Goal: Task Accomplishment & Management: Manage account settings

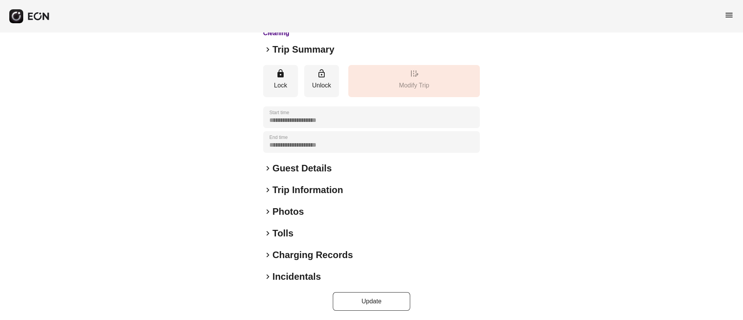
scroll to position [66, 0]
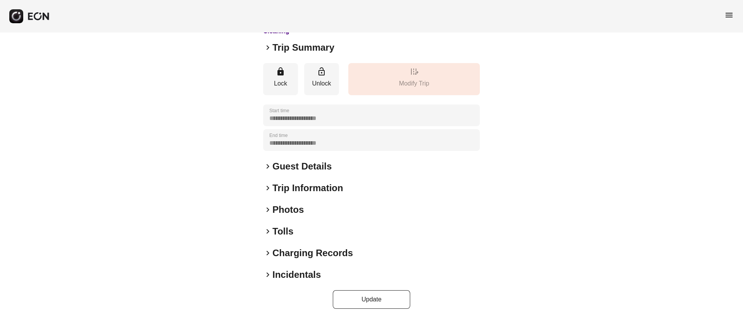
click at [317, 206] on div "keyboard_arrow_right Photos" at bounding box center [371, 209] width 217 height 12
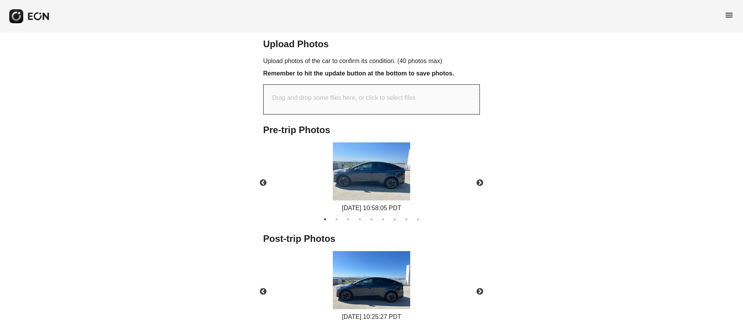
scroll to position [311, 0]
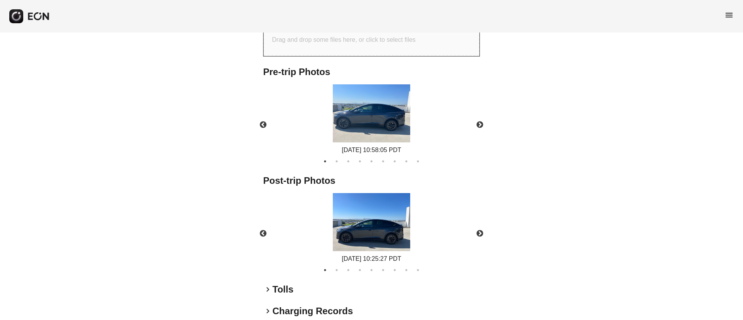
click at [353, 230] on img at bounding box center [371, 222] width 77 height 58
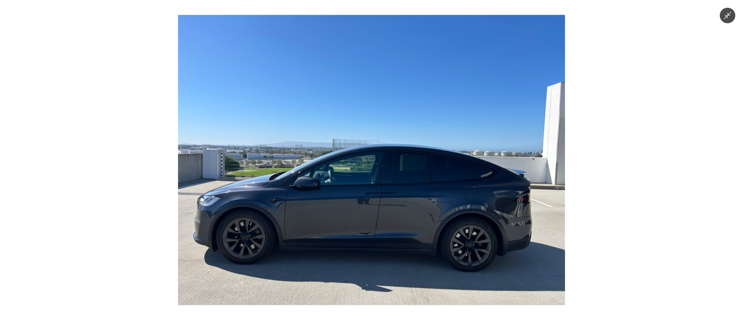
click at [353, 230] on img at bounding box center [371, 160] width 387 height 290
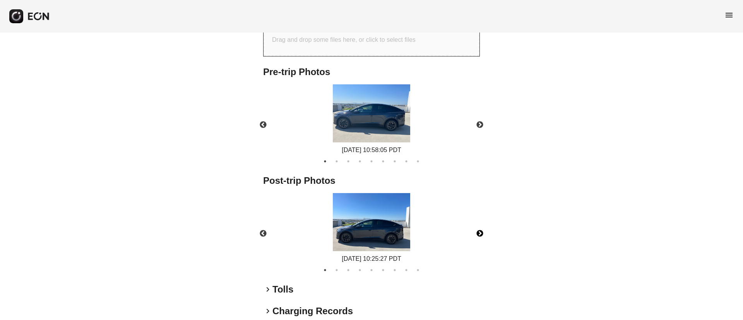
click at [479, 230] on button "Next" at bounding box center [479, 233] width 27 height 27
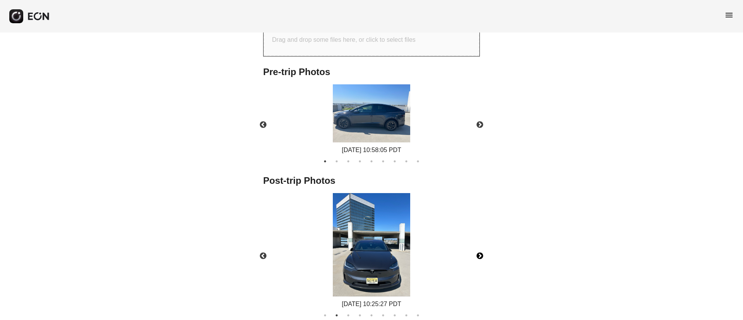
click at [390, 240] on img at bounding box center [371, 244] width 77 height 103
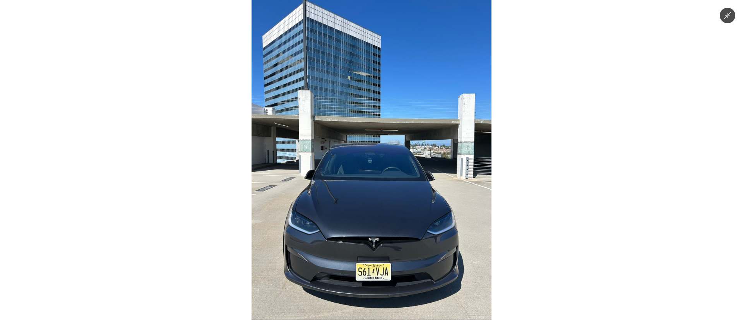
click at [390, 240] on img at bounding box center [371, 160] width 240 height 320
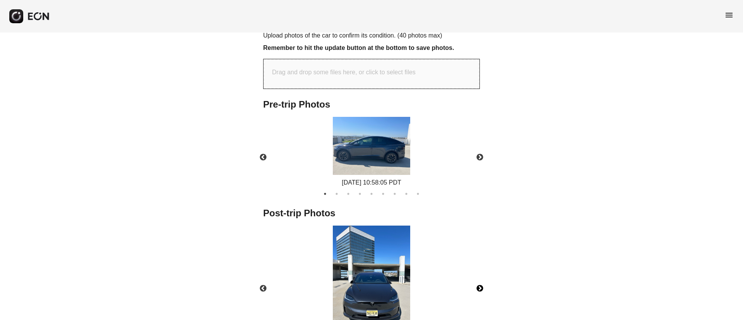
scroll to position [253, 0]
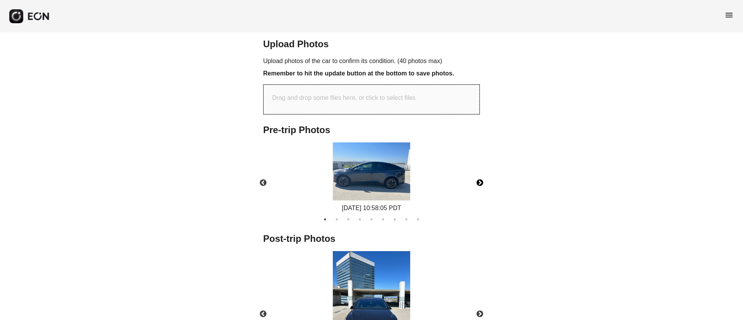
click at [476, 186] on button "Next" at bounding box center [479, 182] width 27 height 27
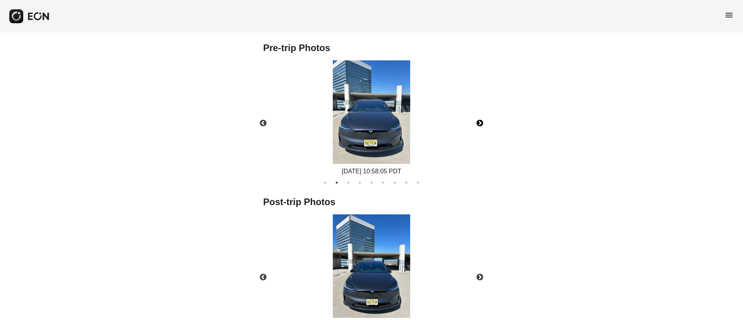
scroll to position [311, 0]
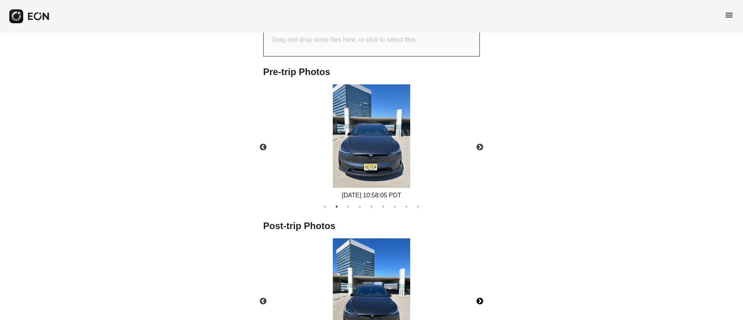
click at [479, 300] on button "Next" at bounding box center [479, 301] width 27 height 27
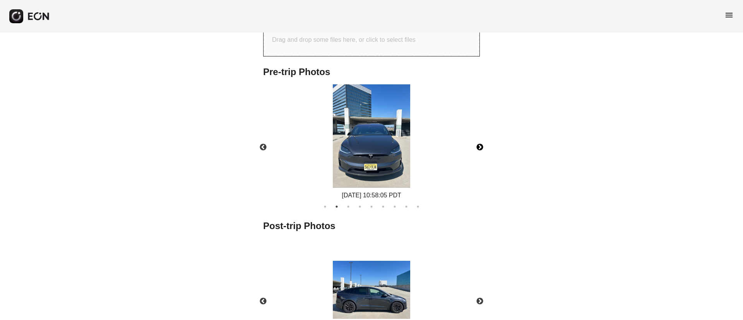
click at [481, 148] on button "Next" at bounding box center [479, 147] width 27 height 27
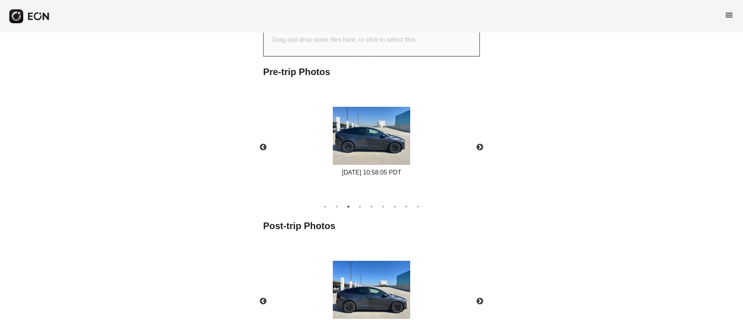
click at [512, 206] on div "**********" at bounding box center [371, 94] width 743 height 747
click at [392, 166] on div "[DATE] 10:58:05 PDT" at bounding box center [371, 142] width 230 height 116
click at [482, 145] on button "Next" at bounding box center [479, 147] width 27 height 27
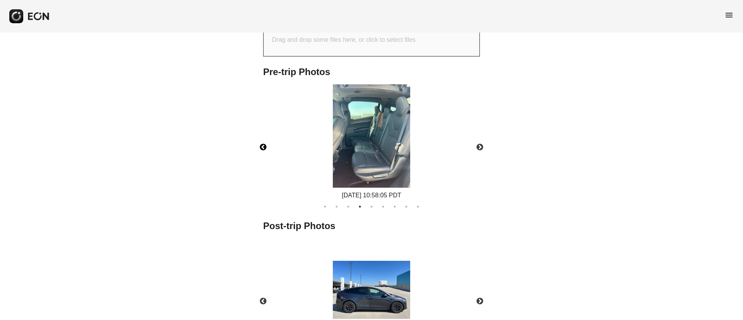
click at [263, 145] on button "Previous" at bounding box center [263, 147] width 27 height 27
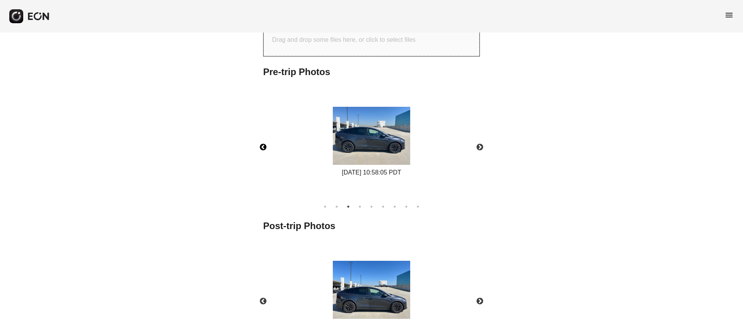
scroll to position [369, 0]
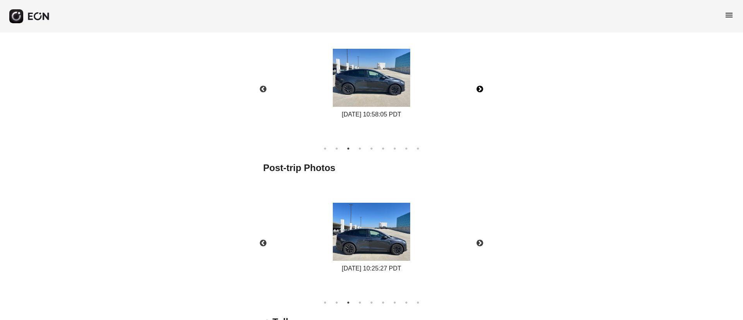
click at [481, 90] on button "Next" at bounding box center [479, 89] width 27 height 27
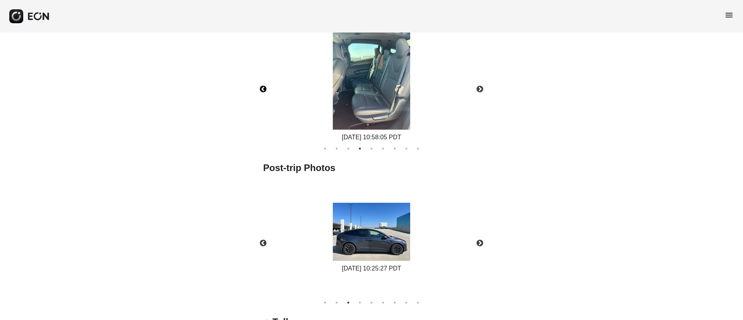
click at [261, 90] on button "Previous" at bounding box center [263, 89] width 27 height 27
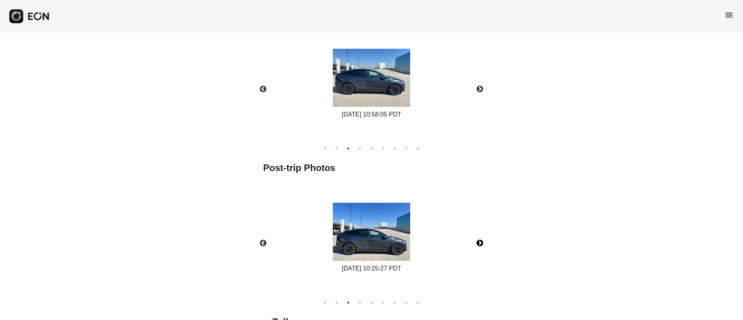
click at [474, 238] on button "Next" at bounding box center [479, 243] width 27 height 27
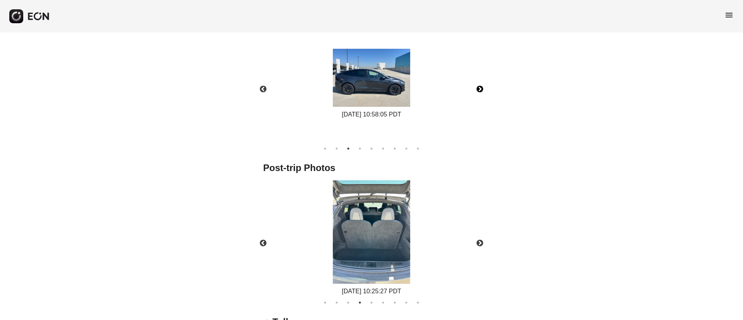
click at [483, 86] on button "Next" at bounding box center [479, 89] width 27 height 27
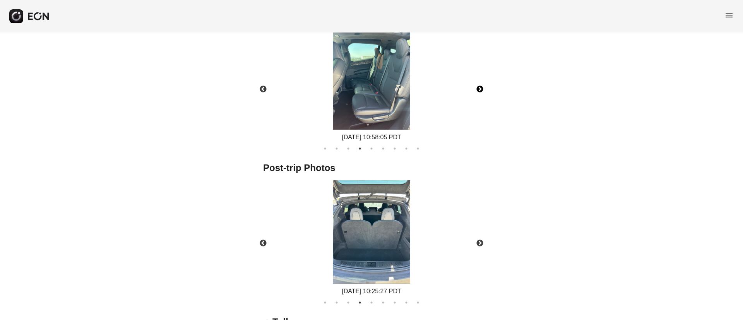
click at [483, 86] on button "Next" at bounding box center [479, 89] width 27 height 27
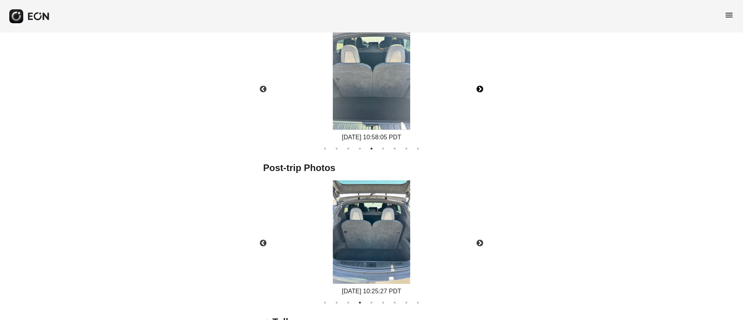
click at [477, 89] on button "Next" at bounding box center [479, 89] width 27 height 27
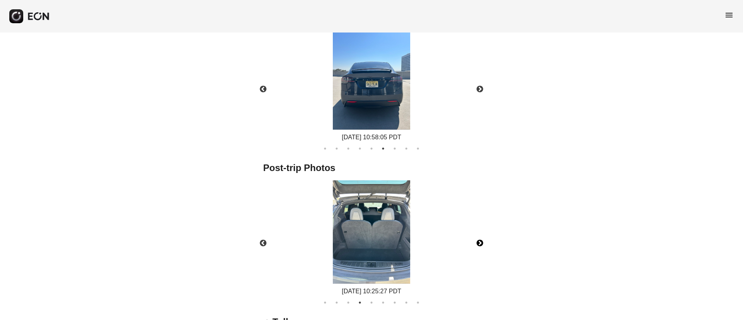
click at [479, 242] on button "Next" at bounding box center [479, 243] width 27 height 27
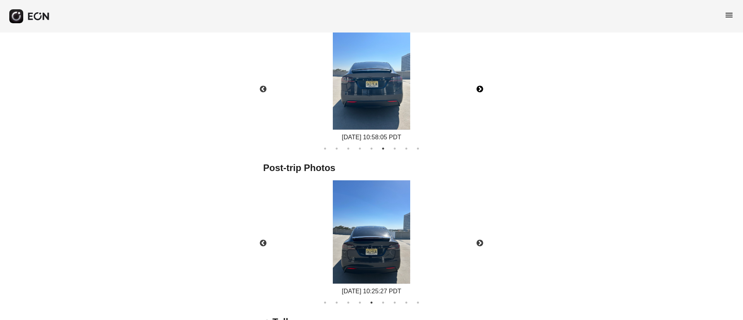
click at [480, 87] on button "Next" at bounding box center [479, 89] width 27 height 27
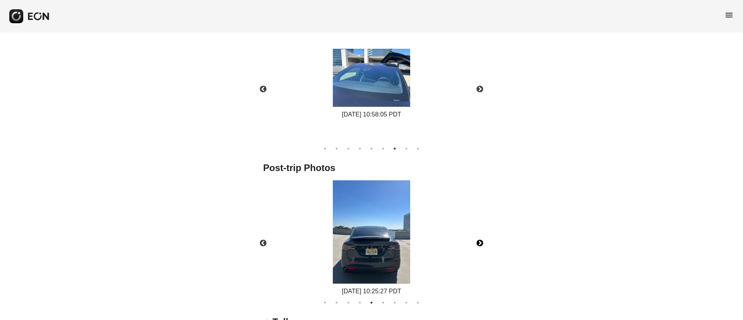
click at [485, 241] on button "Next" at bounding box center [479, 243] width 27 height 27
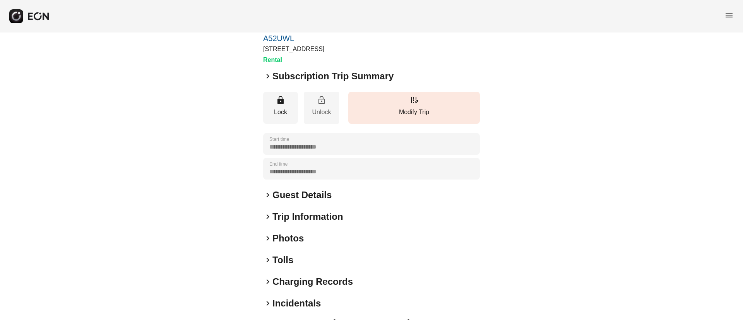
scroll to position [66, 0]
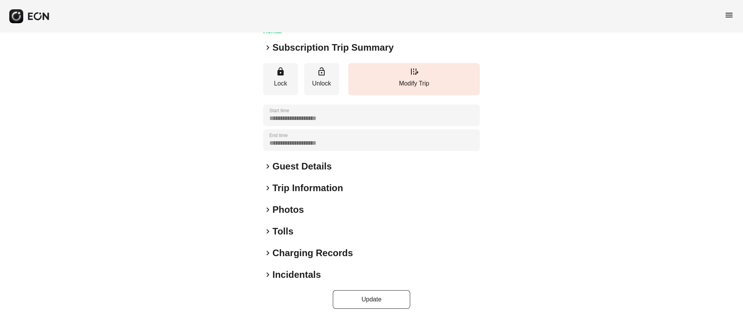
click at [328, 209] on div "keyboard_arrow_right Photos" at bounding box center [371, 209] width 217 height 12
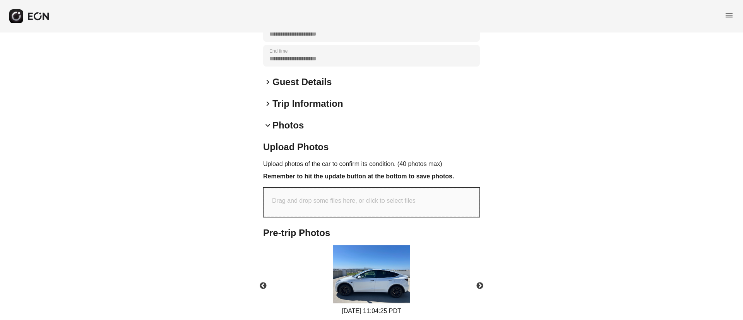
scroll to position [231, 0]
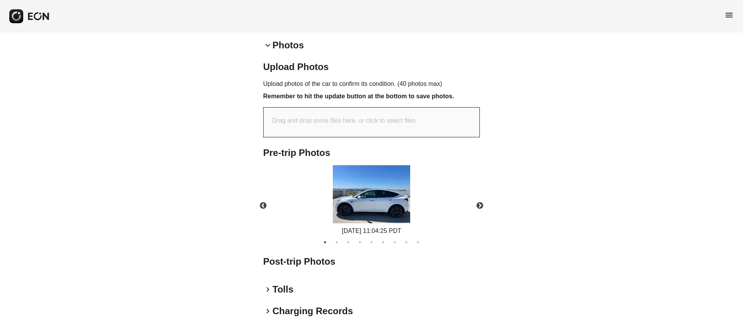
click at [382, 205] on img at bounding box center [371, 194] width 77 height 58
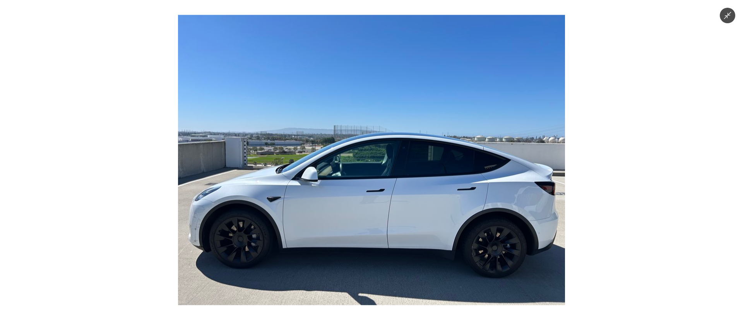
click at [208, 230] on img at bounding box center [371, 160] width 387 height 290
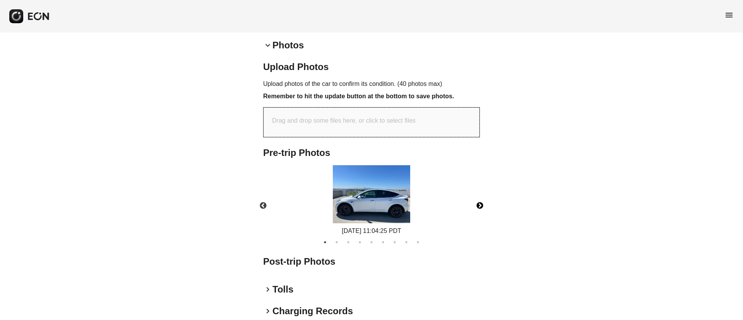
click at [482, 206] on button "Next" at bounding box center [479, 205] width 27 height 27
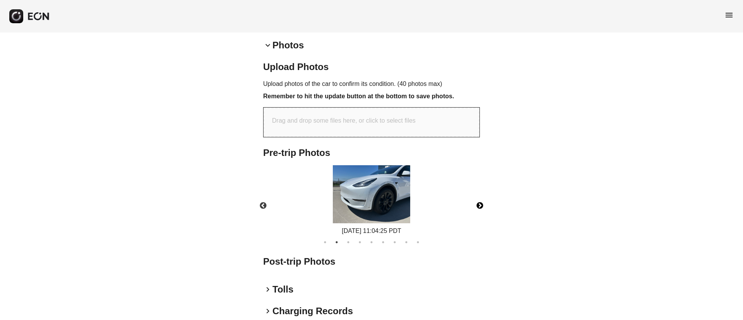
click at [481, 206] on button "Next" at bounding box center [479, 205] width 27 height 27
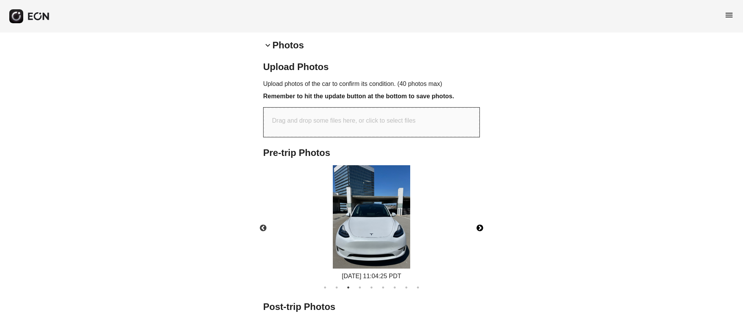
click at [374, 224] on img at bounding box center [371, 216] width 77 height 103
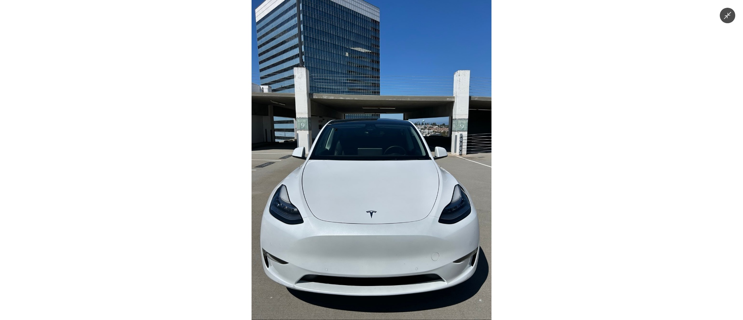
click at [390, 174] on img at bounding box center [371, 160] width 240 height 320
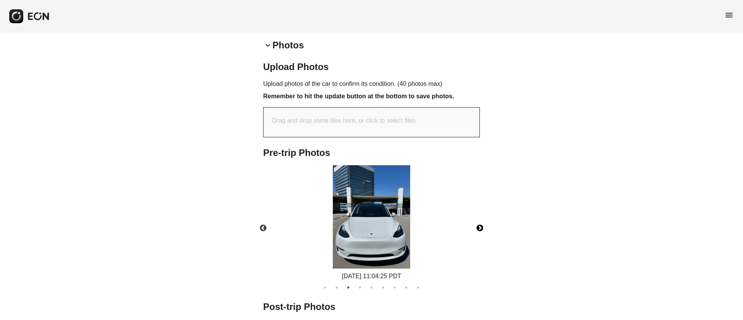
click at [401, 207] on img at bounding box center [371, 216] width 77 height 103
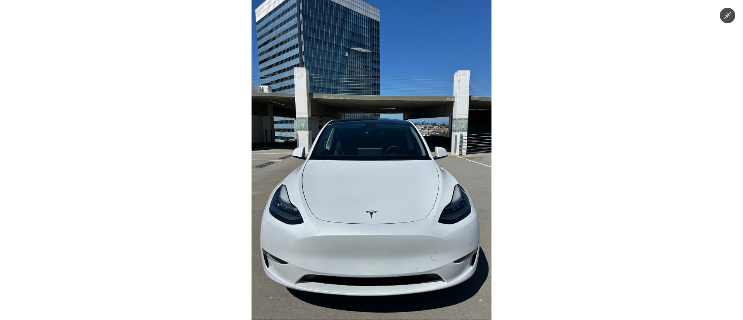
click at [406, 207] on img at bounding box center [371, 160] width 240 height 320
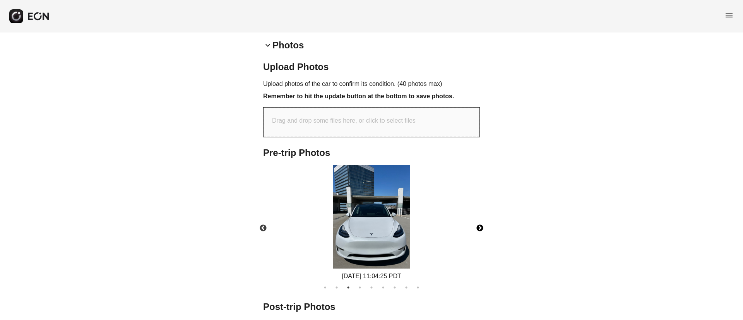
click at [477, 226] on button "Next" at bounding box center [479, 228] width 27 height 27
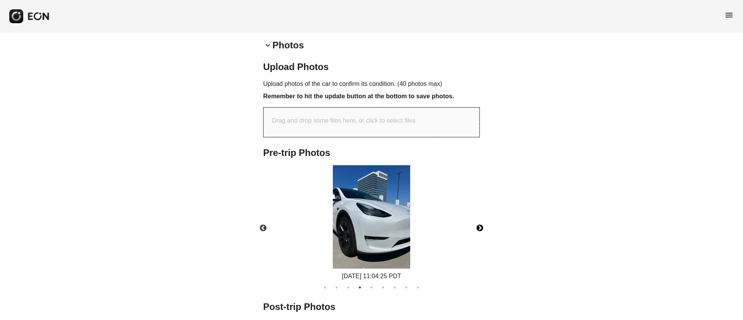
click at [372, 242] on img at bounding box center [371, 216] width 77 height 103
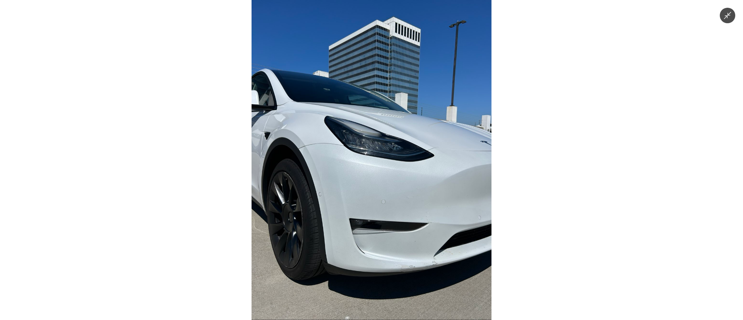
click at [372, 242] on img at bounding box center [371, 160] width 240 height 320
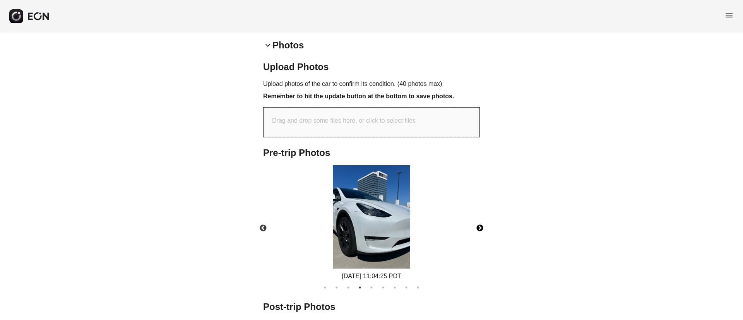
click at [482, 229] on button "Next" at bounding box center [479, 228] width 27 height 27
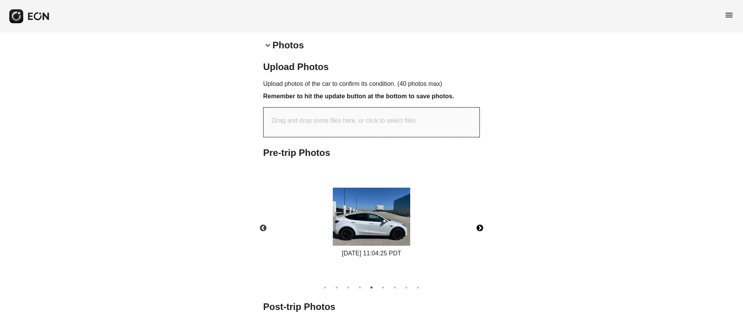
click at [385, 231] on img at bounding box center [371, 217] width 77 height 58
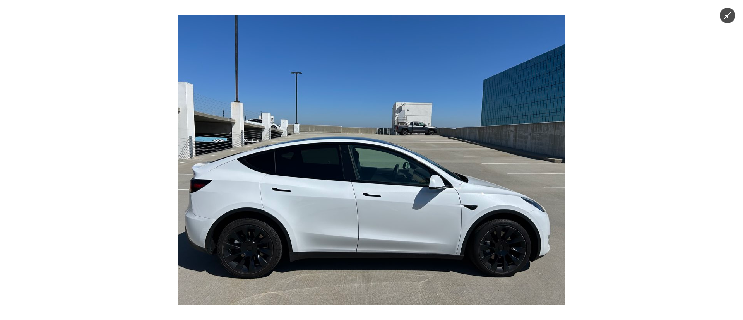
click at [385, 231] on img at bounding box center [371, 160] width 387 height 290
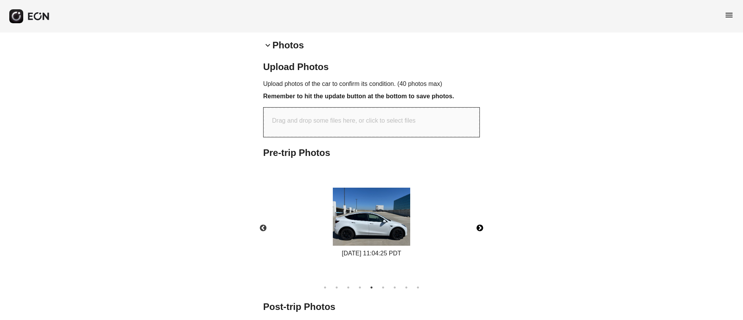
click at [385, 231] on img at bounding box center [371, 217] width 77 height 58
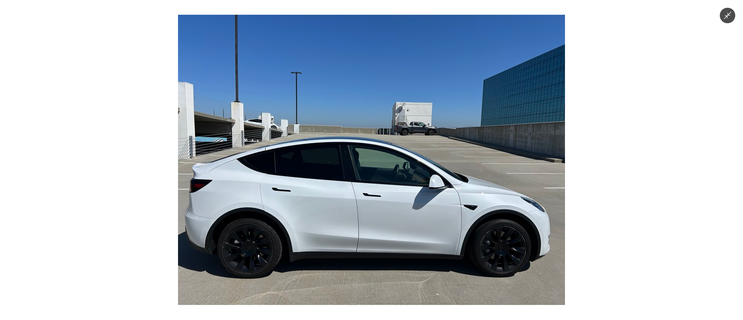
click at [385, 231] on img at bounding box center [371, 160] width 387 height 290
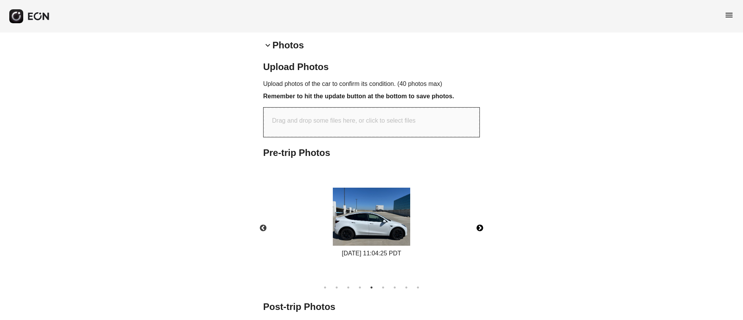
click at [480, 224] on button "Next" at bounding box center [479, 228] width 27 height 27
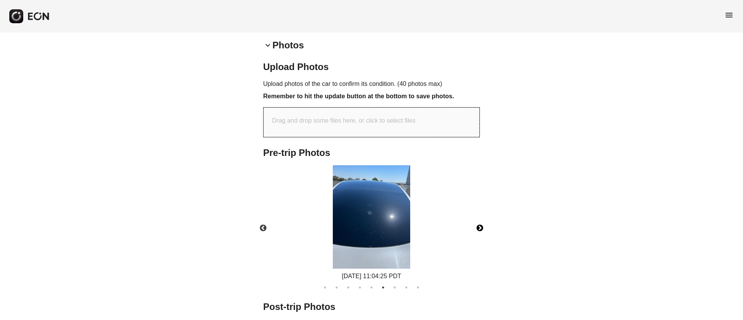
click at [391, 233] on img at bounding box center [371, 216] width 77 height 103
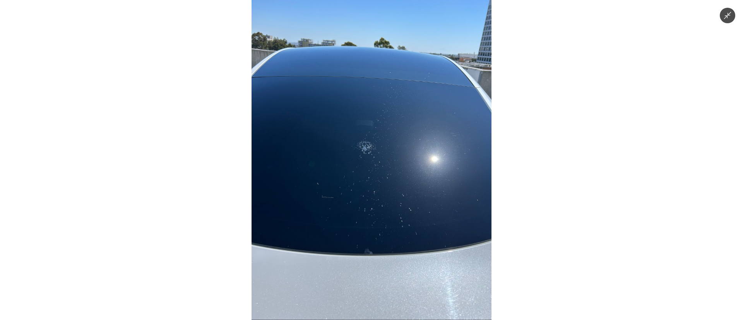
click at [391, 233] on img at bounding box center [371, 160] width 240 height 320
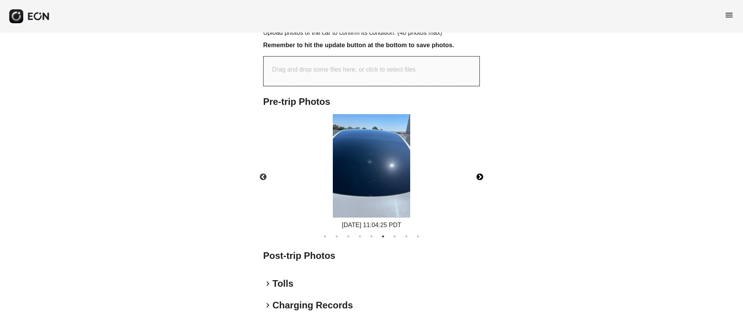
scroll to position [334, 0]
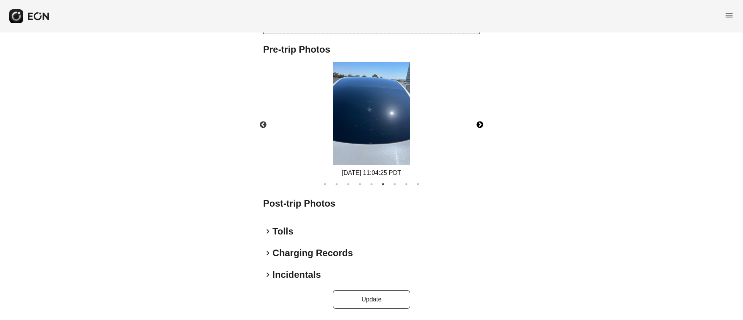
click at [479, 125] on button "Next" at bounding box center [479, 124] width 27 height 27
